Goal: Information Seeking & Learning: Learn about a topic

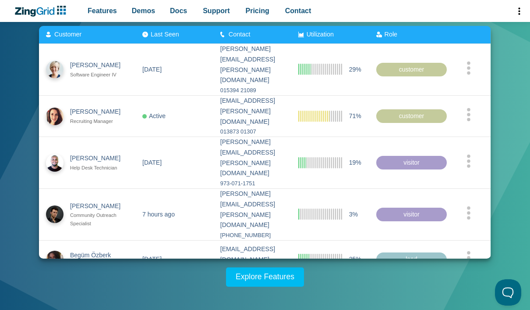
scroll to position [116, 0]
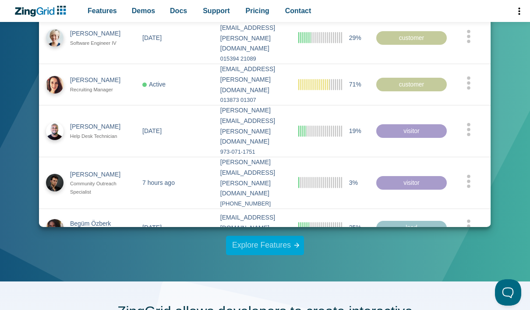
click at [248, 242] on link "Explore Features" at bounding box center [265, 244] width 78 height 19
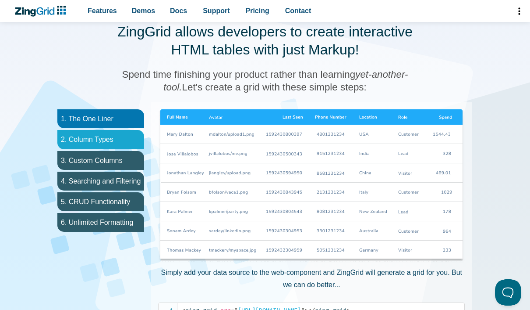
click at [76, 135] on li "2. Column Types" at bounding box center [100, 139] width 87 height 19
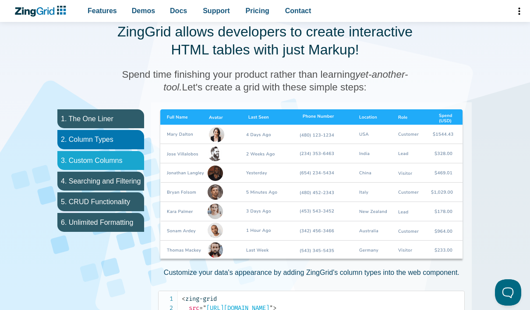
click at [75, 159] on li "3. Custom Columns" at bounding box center [100, 160] width 87 height 19
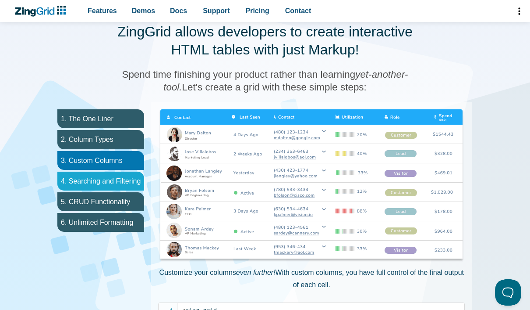
click at [83, 178] on li "4. Searching and Filtering" at bounding box center [100, 180] width 87 height 19
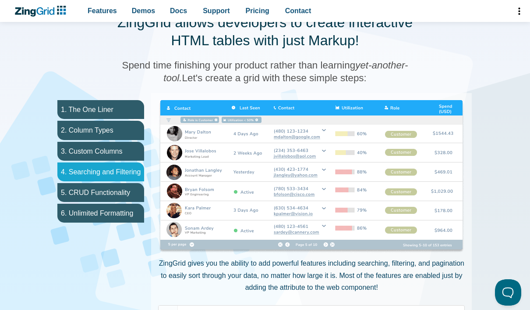
scroll to position [442, 0]
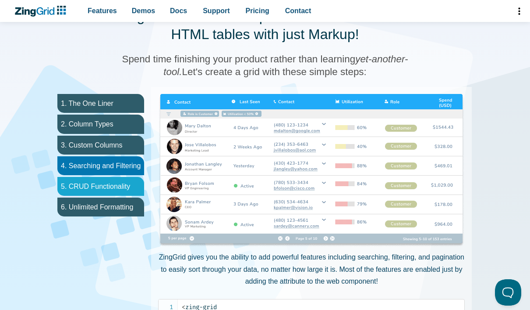
click at [87, 182] on li "5. CRUD Functionality" at bounding box center [100, 186] width 87 height 19
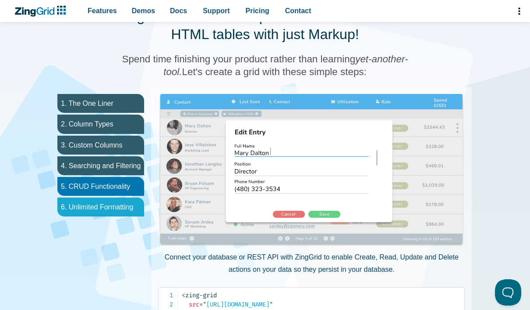
click at [88, 203] on li "6. Unlimited Formatting" at bounding box center [100, 206] width 87 height 19
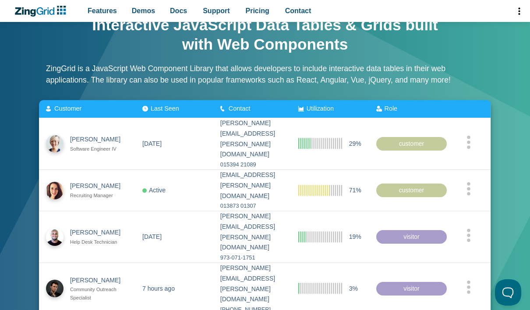
scroll to position [0, 0]
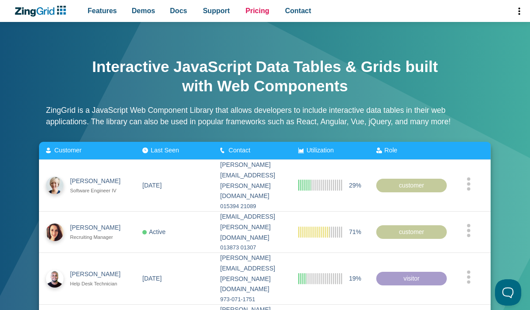
click at [250, 12] on span "Pricing" at bounding box center [258, 11] width 24 height 12
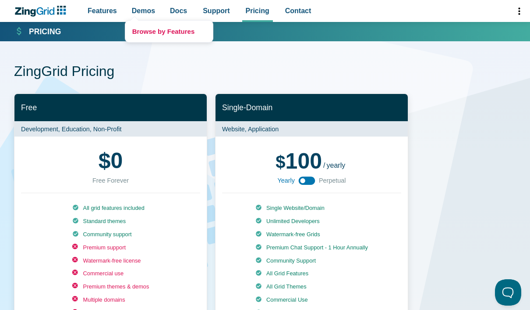
click at [159, 34] on link "Browse by Features" at bounding box center [169, 31] width 88 height 21
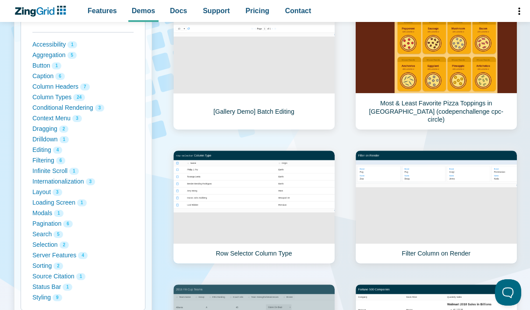
scroll to position [147, 0]
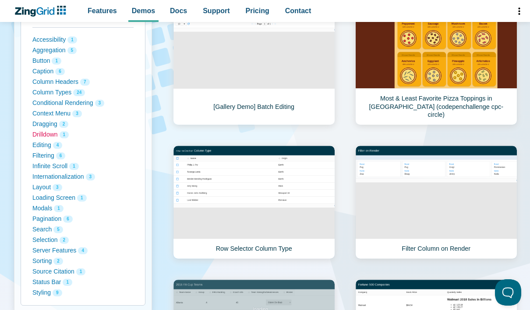
click at [38, 129] on button "Drilldown 1" at bounding box center [82, 134] width 101 height 11
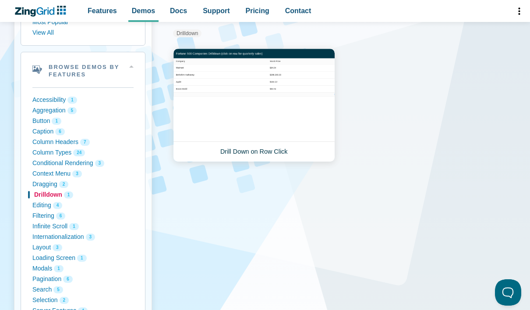
scroll to position [86, 0]
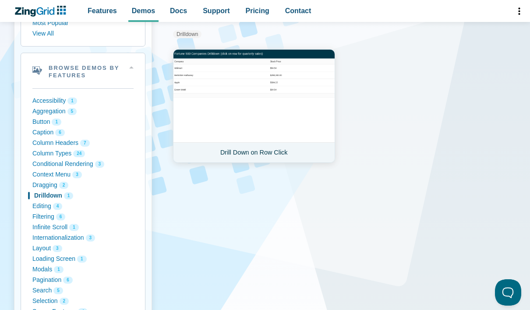
click at [217, 140] on link "Drill Down on Row Click" at bounding box center [254, 106] width 162 height 114
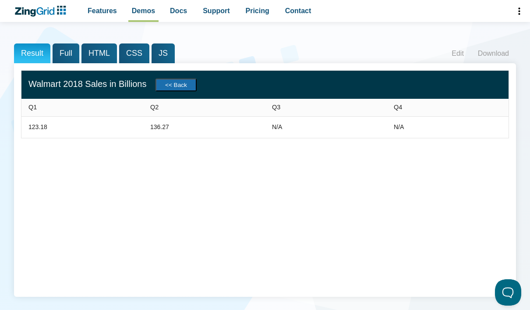
click at [185, 88] on button "<< Back" at bounding box center [176, 84] width 41 height 13
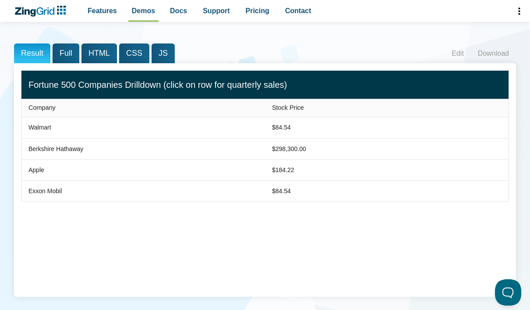
click at [50, 110] on span "Company" at bounding box center [41, 107] width 27 height 7
click at [44, 110] on span "Company" at bounding box center [41, 107] width 27 height 7
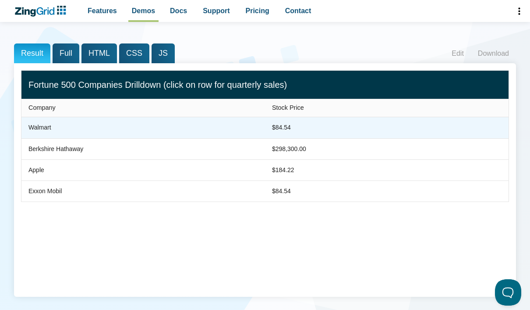
click at [37, 134] on zg-cell "Walmart" at bounding box center [143, 127] width 244 height 21
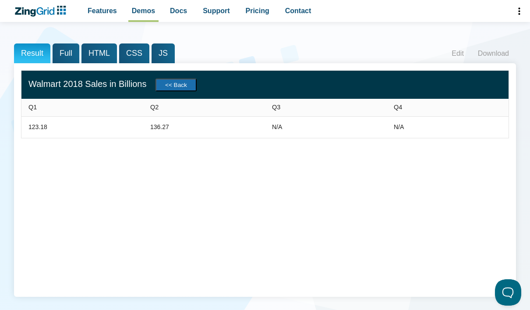
click at [190, 85] on button "<< Back" at bounding box center [176, 84] width 41 height 13
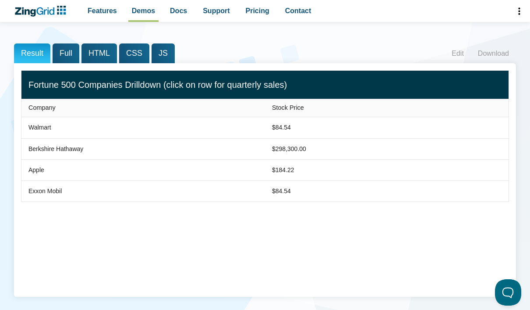
click at [65, 50] on span "Full" at bounding box center [66, 53] width 27 height 20
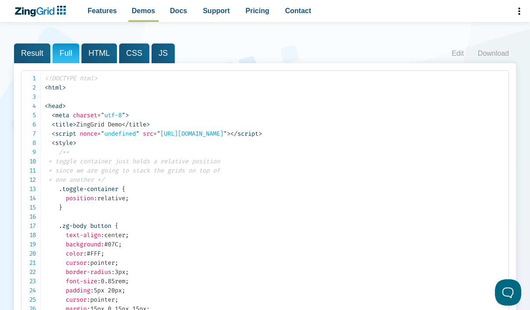
click at [96, 48] on span "HTML" at bounding box center [100, 53] width 36 height 20
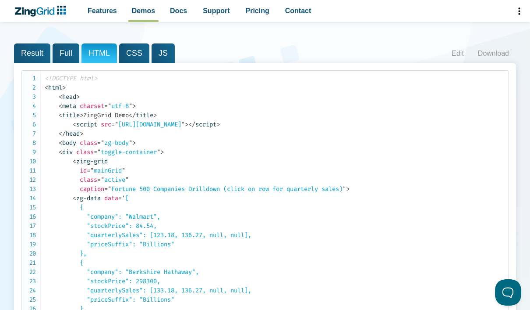
click at [132, 55] on span "CSS" at bounding box center [134, 53] width 30 height 20
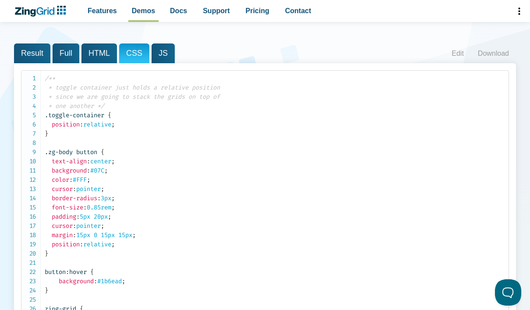
click at [156, 58] on span "JS" at bounding box center [163, 53] width 23 height 20
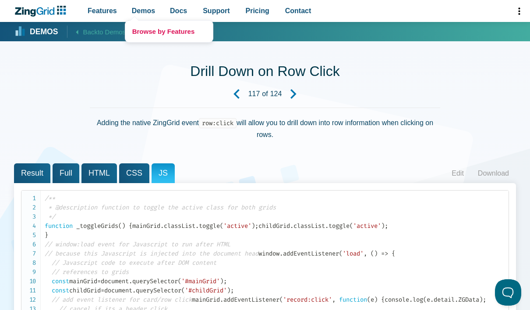
click at [174, 39] on link "Browse by Features" at bounding box center [169, 31] width 88 height 21
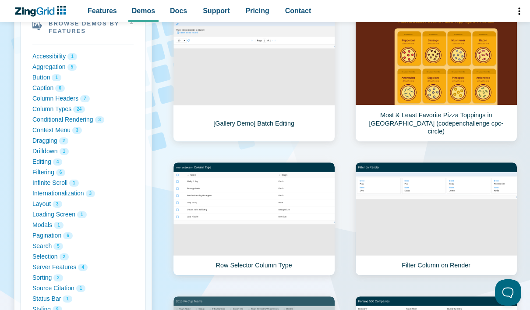
scroll to position [131, 0]
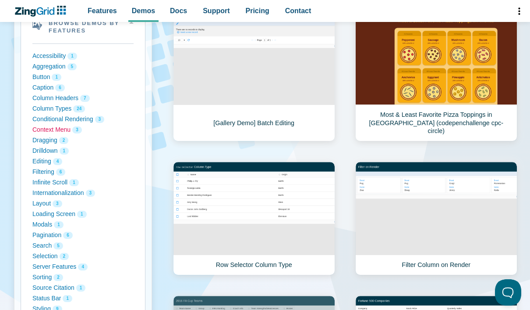
click at [39, 125] on button "Context Menu 3" at bounding box center [82, 130] width 101 height 11
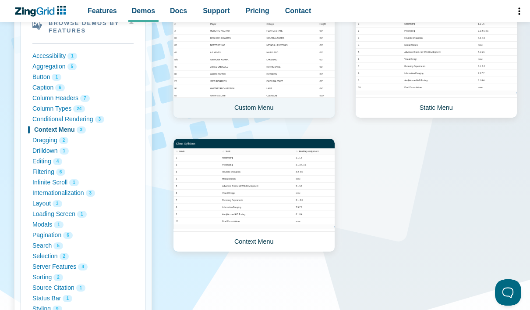
click at [221, 83] on link "Custom Menu" at bounding box center [254, 61] width 162 height 114
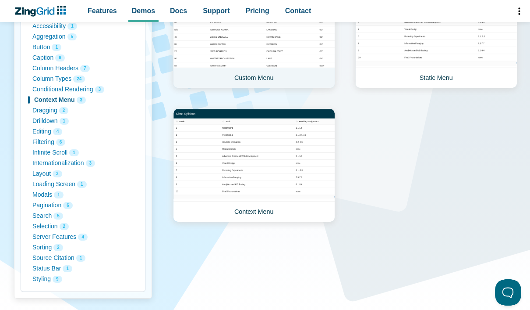
scroll to position [160, 0]
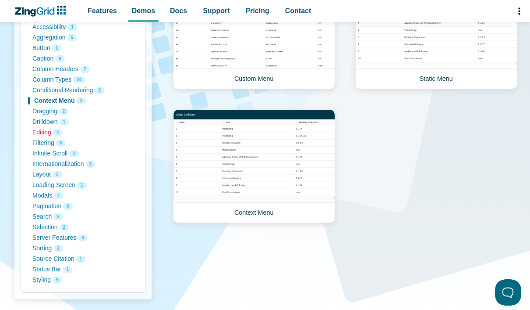
click at [38, 130] on button "Editing 4" at bounding box center [82, 132] width 101 height 11
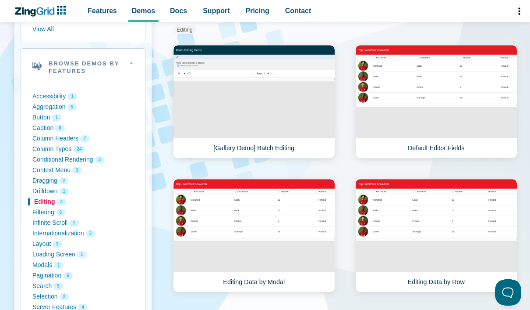
scroll to position [90, 0]
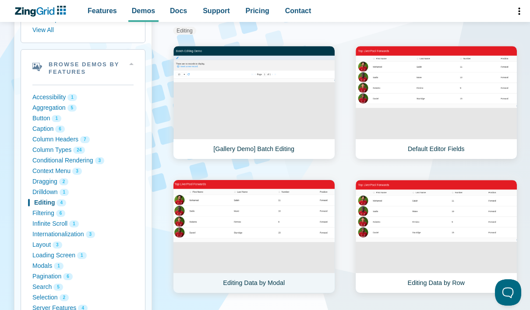
click at [217, 228] on link "Editing Data by Modal" at bounding box center [254, 236] width 162 height 114
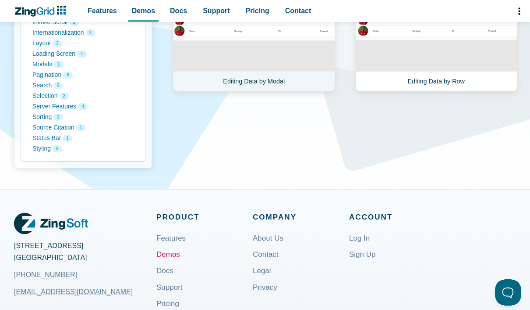
scroll to position [288, 0]
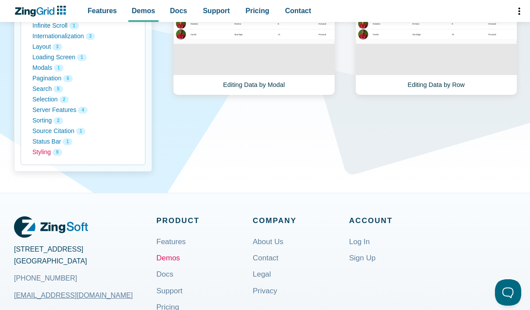
click at [37, 148] on button "Styling 9" at bounding box center [82, 152] width 101 height 11
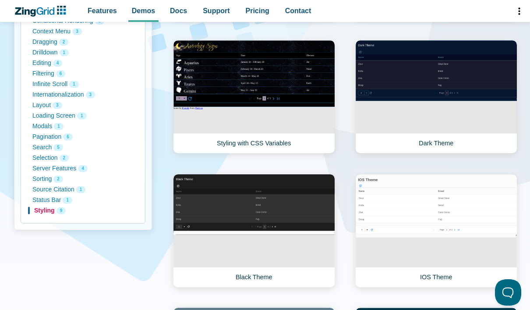
scroll to position [221, 0]
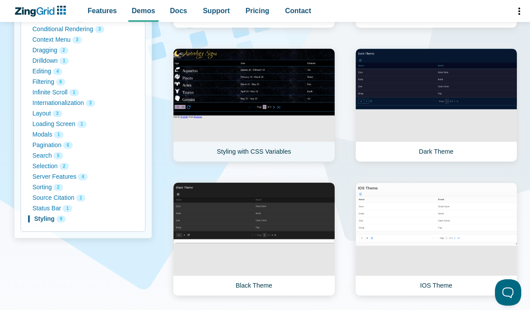
click at [212, 77] on link "Styling with CSS Variables" at bounding box center [254, 105] width 162 height 114
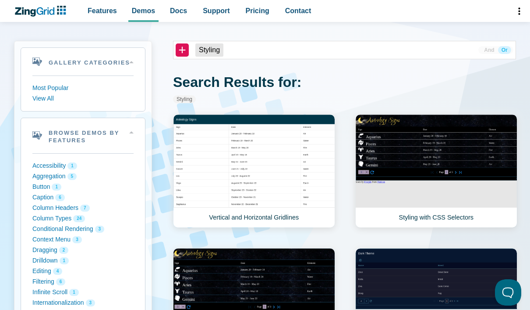
scroll to position [0, 0]
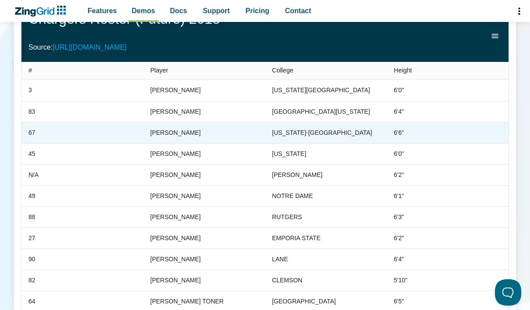
click at [115, 129] on zg-cell "67" at bounding box center [82, 132] width 122 height 21
click at [157, 128] on div "[PERSON_NAME]" at bounding box center [175, 132] width 50 height 11
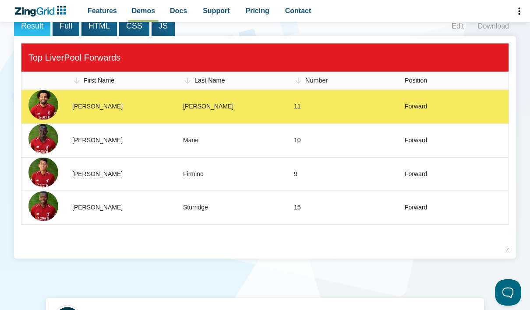
scroll to position [146, 0]
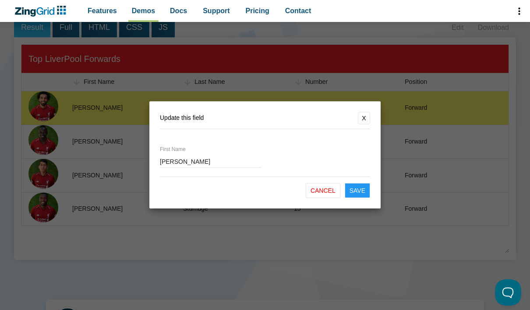
click at [104, 165] on dialog "Update this field X First Name [PERSON_NAME] Cancel Save" at bounding box center [265, 155] width 530 height 310
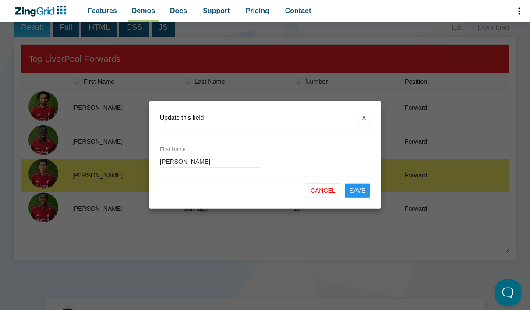
click at [362, 124] on button "X" at bounding box center [364, 118] width 12 height 12
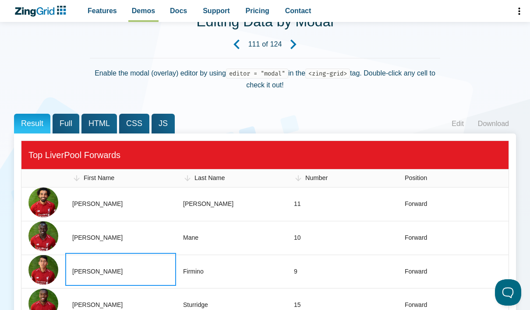
scroll to position [14, 0]
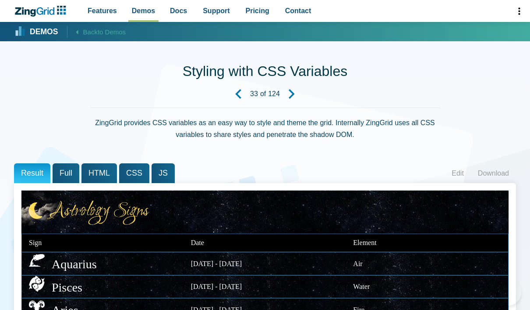
scroll to position [-1, 0]
